Goal: Find contact information: Find contact information

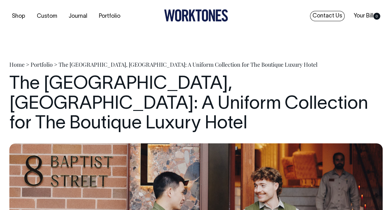
click at [326, 17] on link "Contact Us" at bounding box center [327, 16] width 35 height 10
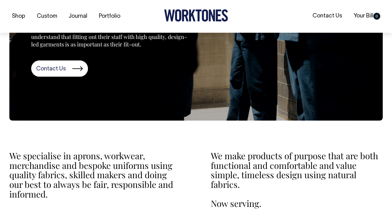
scroll to position [171, 0]
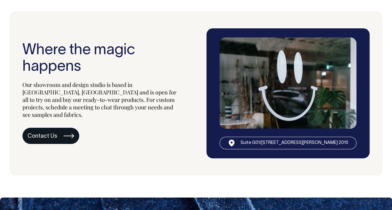
click at [57, 128] on link "Contact Us" at bounding box center [50, 136] width 57 height 16
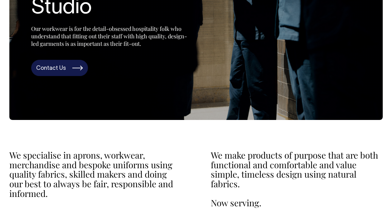
scroll to position [125, 0]
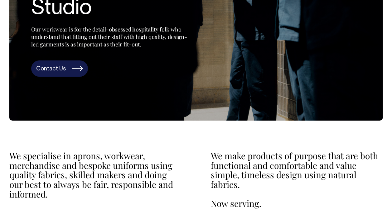
click at [62, 60] on div "FULLY DEDICATED Hospitality Design Studio Our workwear is for the detail-obsess…" at bounding box center [124, 14] width 187 height 125
click at [63, 67] on link "Contact Us" at bounding box center [59, 69] width 57 height 16
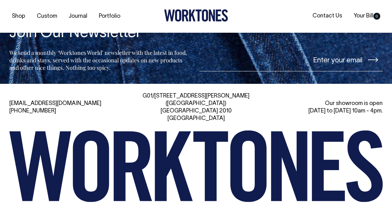
scroll to position [1343, 0]
